Goal: Navigation & Orientation: Find specific page/section

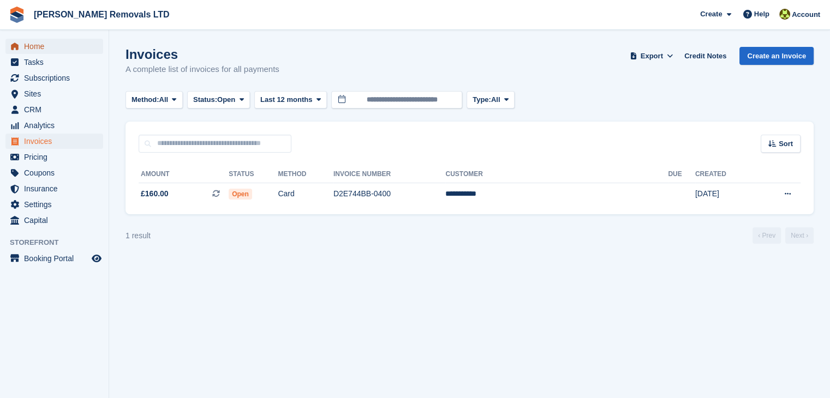
click at [51, 47] on span "Home" at bounding box center [56, 46] width 65 height 15
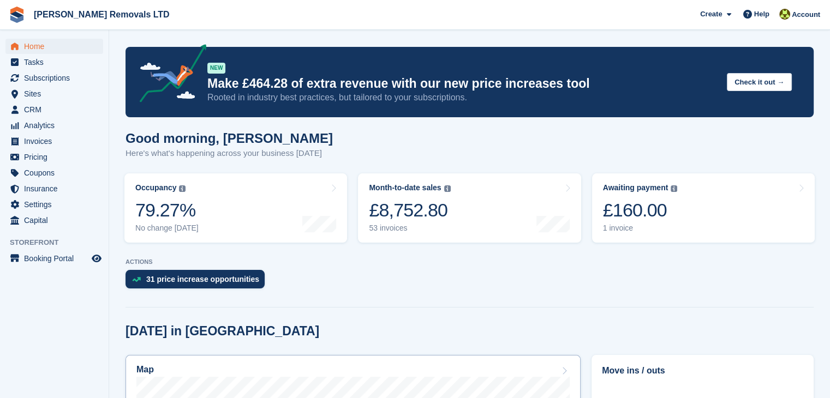
scroll to position [327, 0]
